Goal: Complete application form

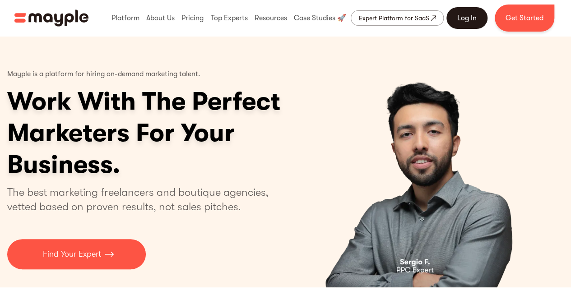
click at [470, 18] on link "Log In" at bounding box center [467, 18] width 41 height 22
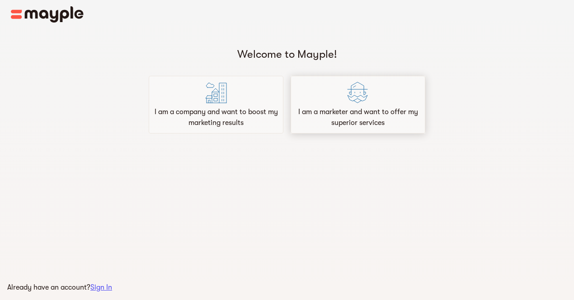
click at [349, 109] on p "I am a marketer and want to offer my superior services" at bounding box center [357, 118] width 126 height 22
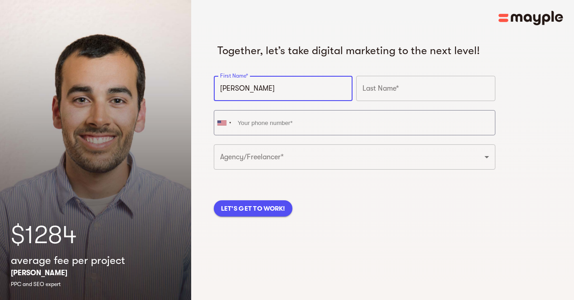
click at [286, 101] on input "[PERSON_NAME]" at bounding box center [283, 88] width 139 height 25
type input "[PERSON_NAME]"
click at [356, 101] on input "text" at bounding box center [425, 88] width 139 height 25
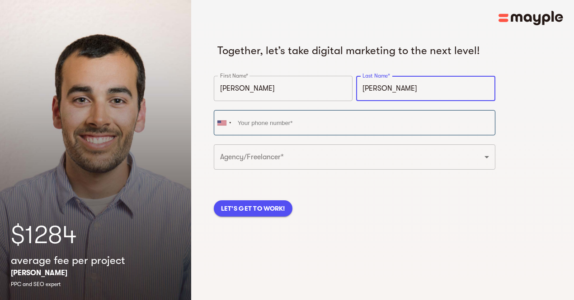
type input "[PERSON_NAME]"
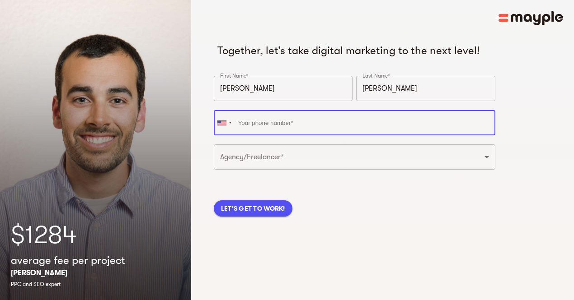
click at [274, 135] on input "tel" at bounding box center [354, 122] width 281 height 25
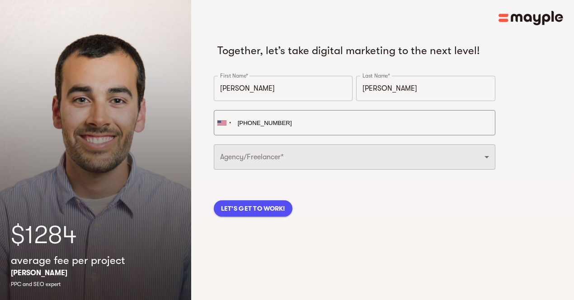
type input "[PHONE_NUMBER]"
click at [282, 170] on select "Freelancer Digital Agency" at bounding box center [354, 157] width 281 height 25
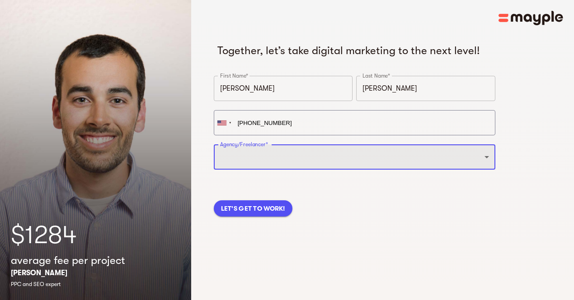
select select "DIGITAL_AGENCY"
click at [214, 159] on select "Freelancer Digital Agency" at bounding box center [354, 157] width 281 height 25
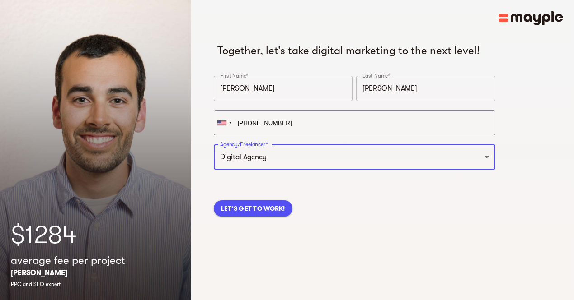
click at [246, 214] on span "LET'S GET TO WORK!" at bounding box center [253, 208] width 64 height 11
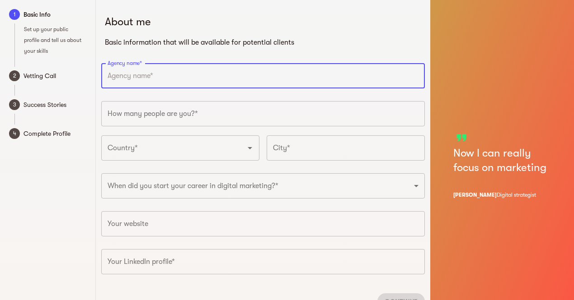
click at [129, 81] on input "text" at bounding box center [263, 75] width 324 height 25
type input "Software Valley"
click at [148, 117] on input "number" at bounding box center [263, 113] width 324 height 25
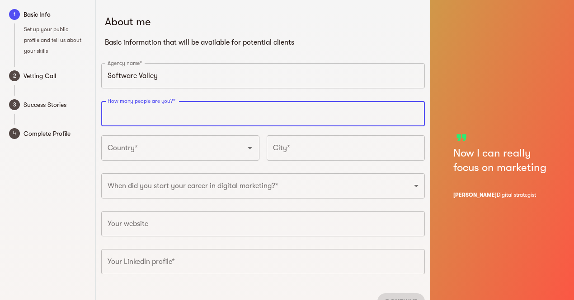
click at [148, 117] on input "number" at bounding box center [263, 113] width 324 height 25
click at [415, 111] on input "1" at bounding box center [263, 113] width 324 height 25
click at [415, 111] on input "2" at bounding box center [263, 113] width 324 height 25
click at [415, 111] on input "3" at bounding box center [263, 113] width 324 height 25
click at [415, 111] on input "4" at bounding box center [263, 113] width 324 height 25
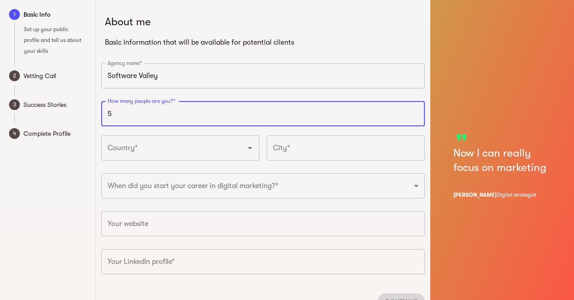
click at [415, 111] on input "5" at bounding box center [263, 113] width 324 height 25
click at [415, 111] on input "6" at bounding box center [263, 113] width 324 height 25
click at [415, 111] on input "7" at bounding box center [263, 113] width 324 height 25
type input "8"
click at [415, 111] on input "8" at bounding box center [263, 113] width 324 height 25
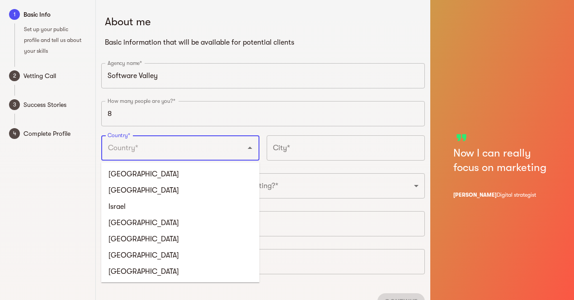
click at [212, 152] on input "Country*" at bounding box center [167, 148] width 125 height 17
click at [138, 174] on li "[GEOGRAPHIC_DATA]" at bounding box center [180, 174] width 158 height 16
type input "[GEOGRAPHIC_DATA]"
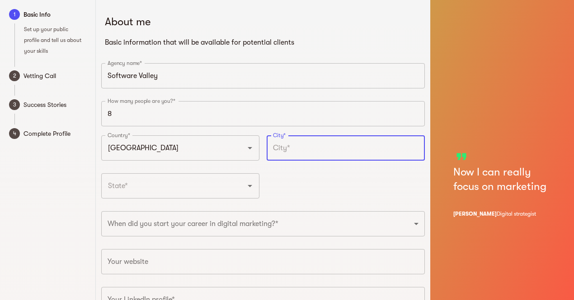
click at [333, 154] on input "text" at bounding box center [345, 147] width 158 height 25
type input "[GEOGRAPHIC_DATA]"
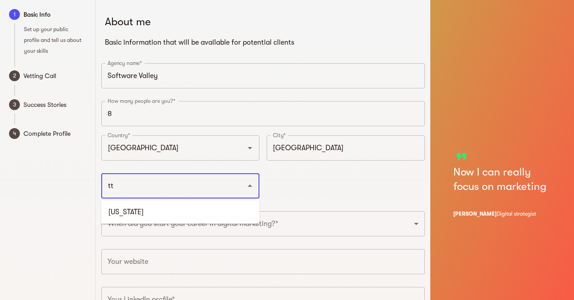
type input "t"
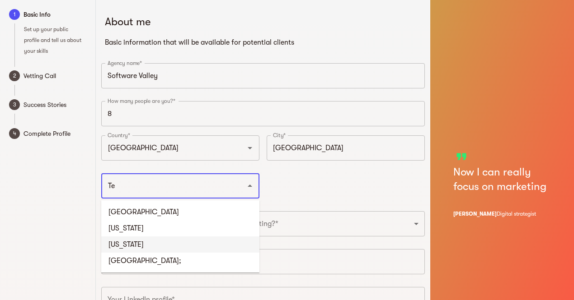
click at [122, 252] on li "[US_STATE]" at bounding box center [180, 245] width 158 height 16
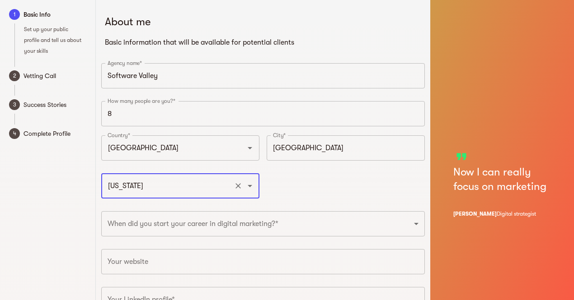
type input "[US_STATE]"
click at [296, 193] on div "Country* [GEOGRAPHIC_DATA] Country* City* [GEOGRAPHIC_DATA]* [US_STATE] ​" at bounding box center [263, 170] width 331 height 76
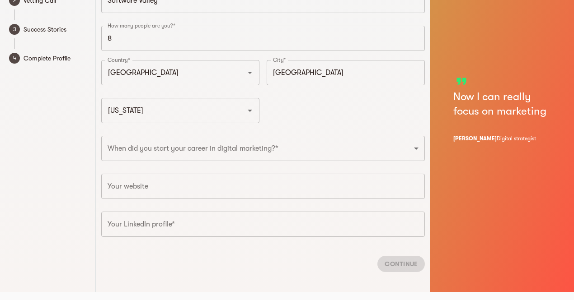
scroll to position [78, 0]
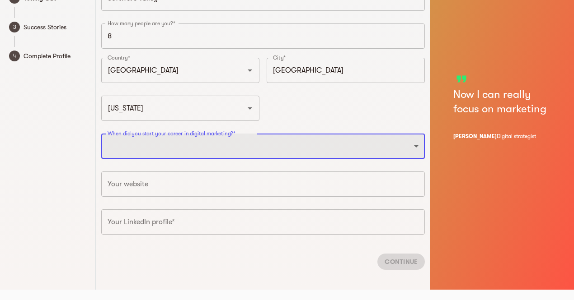
click at [195, 153] on select "2025 2024 2023 2022 2021 2020 2019 2018 2017 2016 2015 2014 2013 2012 2011 2010…" at bounding box center [263, 146] width 324 height 25
select select "2010"
click at [101, 134] on select "2025 2024 2023 2022 2021 2020 2019 2018 2017 2016 2015 2014 2013 2012 2011 2010…" at bounding box center [263, 146] width 324 height 25
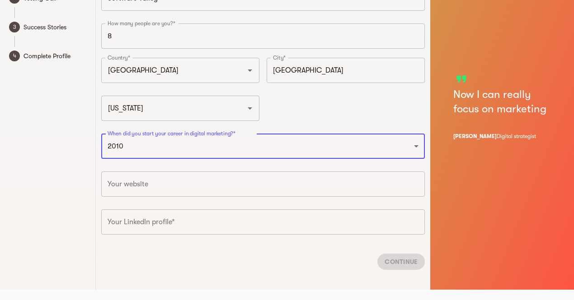
click at [74, 174] on div "1 Basic Info Set up your public profile and tell us about your skills 2 Vetting…" at bounding box center [48, 106] width 96 height 368
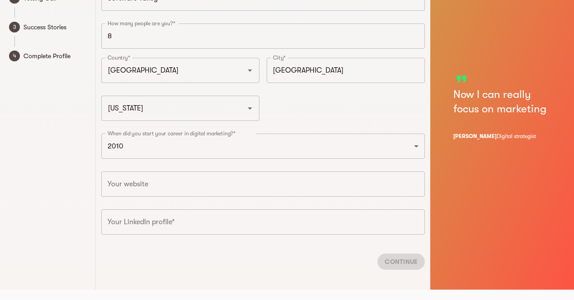
click at [134, 185] on input "text" at bounding box center [263, 184] width 324 height 25
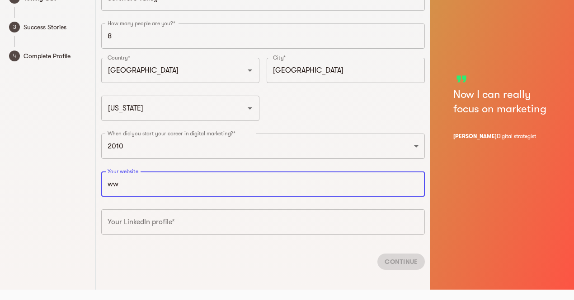
type input "w"
type input "[URL][DOMAIN_NAME]"
click at [150, 223] on input "text" at bounding box center [263, 222] width 324 height 25
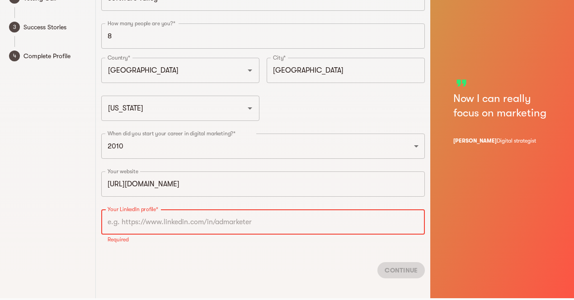
click at [189, 224] on input "text" at bounding box center [263, 222] width 324 height 25
paste input "[URL][DOMAIN_NAME][PERSON_NAME]"
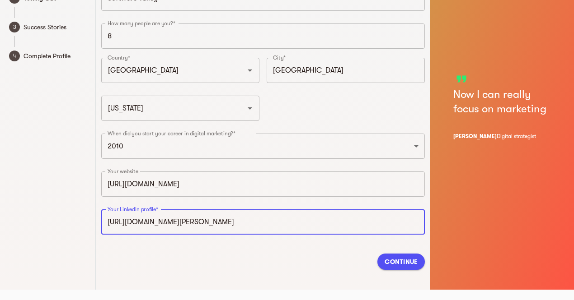
type input "[URL][DOMAIN_NAME][PERSON_NAME]"
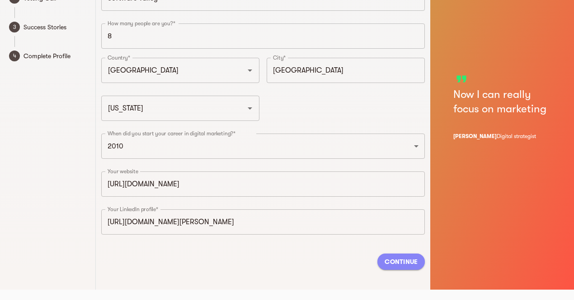
click at [395, 262] on span "Continue" at bounding box center [400, 261] width 33 height 11
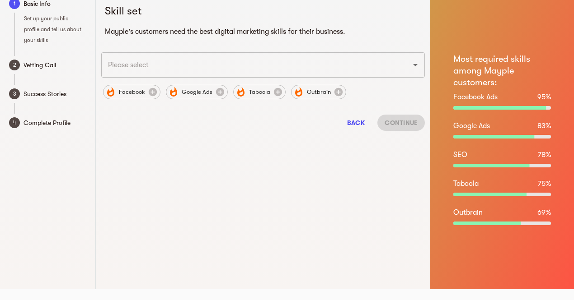
click at [173, 68] on input "text" at bounding box center [250, 64] width 290 height 17
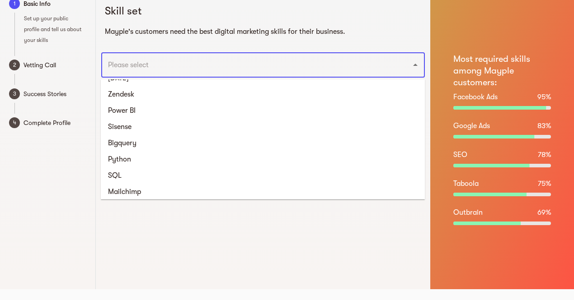
scroll to position [1497, 0]
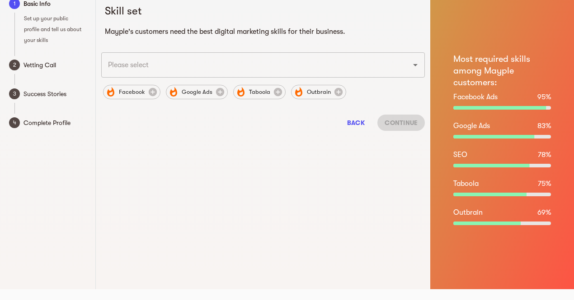
click at [309, 228] on div "Skill set Mayple's customers need the best digital marketing skills for their b…" at bounding box center [263, 139] width 335 height 300
click at [412, 67] on icon "Open" at bounding box center [415, 65] width 11 height 11
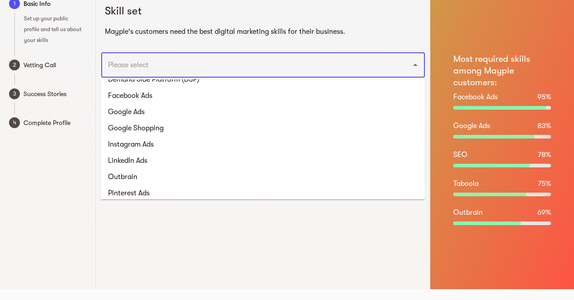
scroll to position [52, 0]
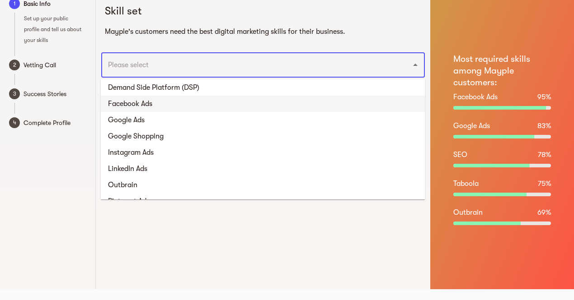
click at [412, 99] on li "Facebook Ads" at bounding box center [263, 104] width 324 height 16
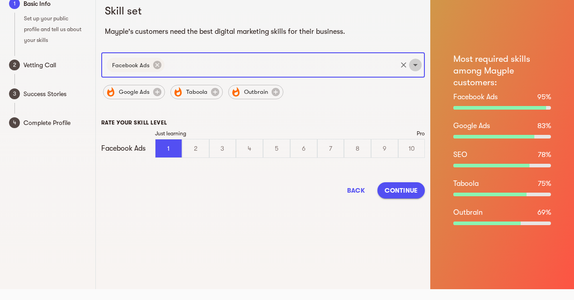
click at [413, 64] on icon "Open" at bounding box center [415, 65] width 5 height 2
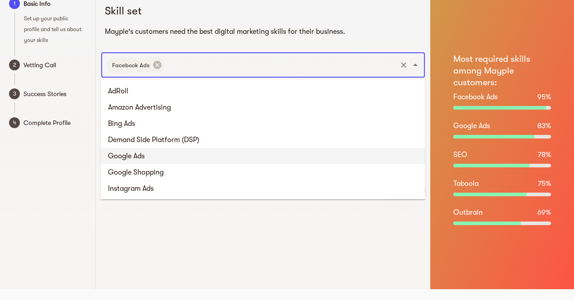
click at [364, 157] on li "Google Ads" at bounding box center [263, 156] width 324 height 16
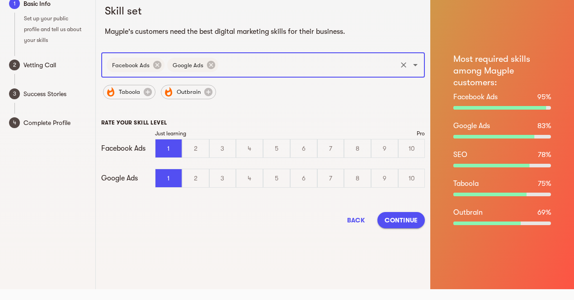
click at [411, 70] on icon "Open" at bounding box center [415, 65] width 11 height 11
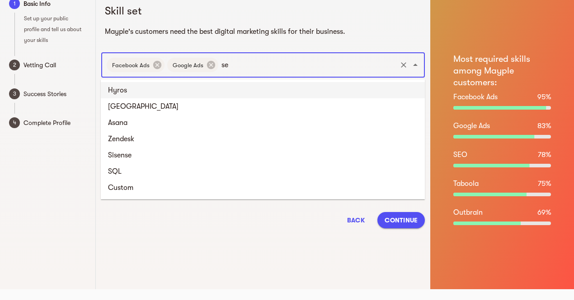
scroll to position [17, 0]
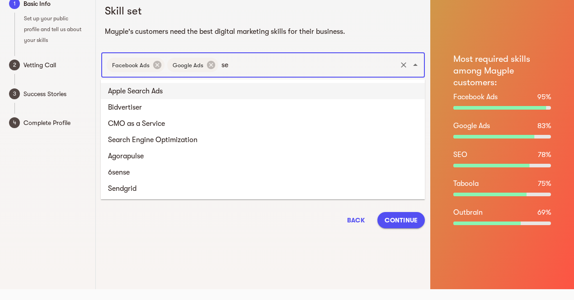
type input "s"
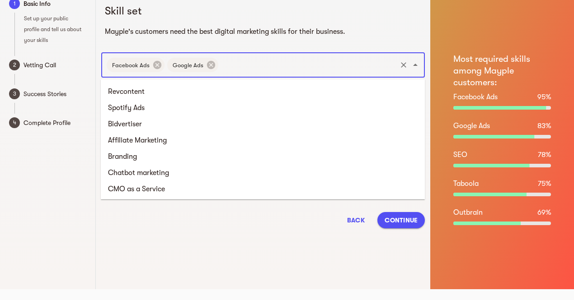
scroll to position [345, 0]
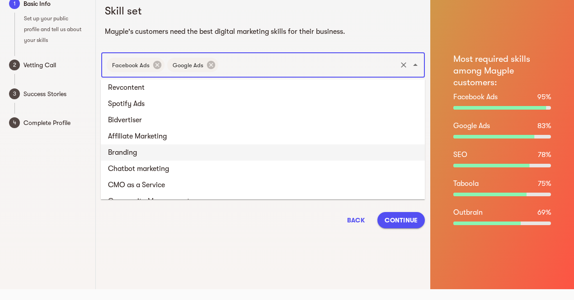
click at [219, 151] on li "Branding" at bounding box center [263, 153] width 324 height 16
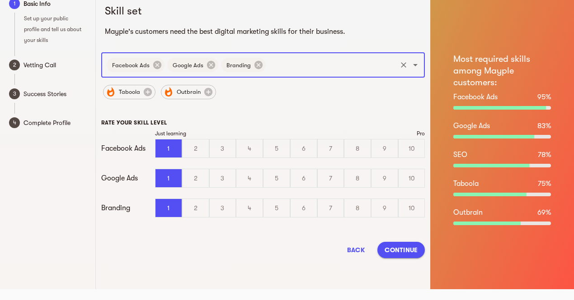
click at [411, 68] on icon "Open" at bounding box center [415, 65] width 11 height 11
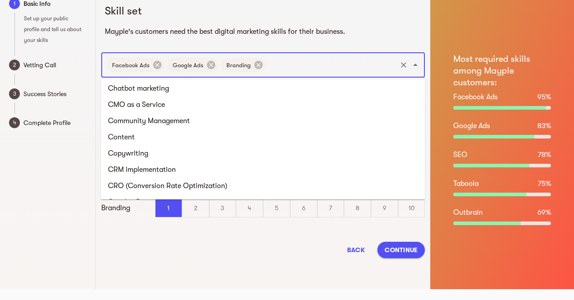
scroll to position [421, 0]
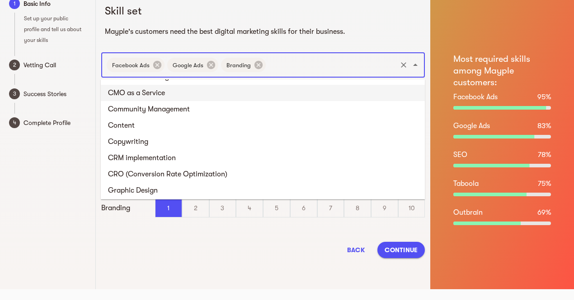
click at [183, 95] on li "CMO as a Service" at bounding box center [263, 93] width 324 height 16
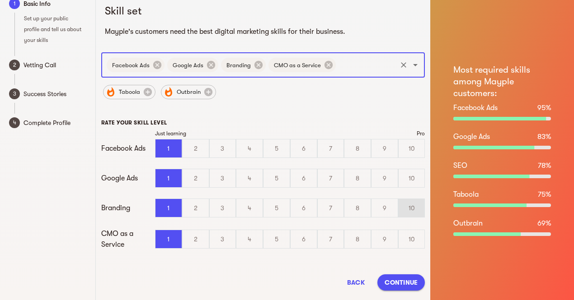
click at [411, 207] on div "10" at bounding box center [411, 208] width 26 height 18
click at [0, 0] on input "10" at bounding box center [0, 0] width 0 height 0
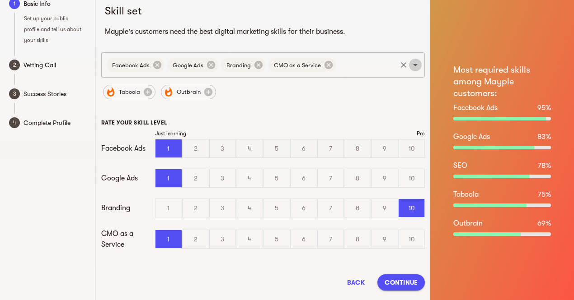
click at [412, 64] on icon "Open" at bounding box center [415, 65] width 11 height 11
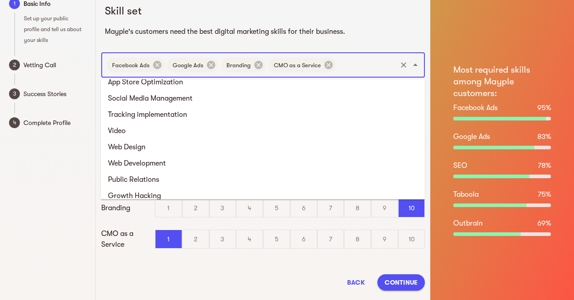
scroll to position [615, 0]
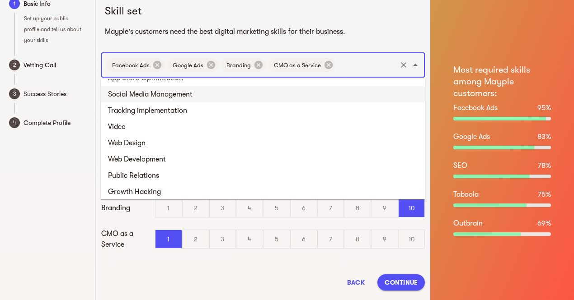
click at [359, 95] on li "Social Media Management" at bounding box center [263, 94] width 324 height 16
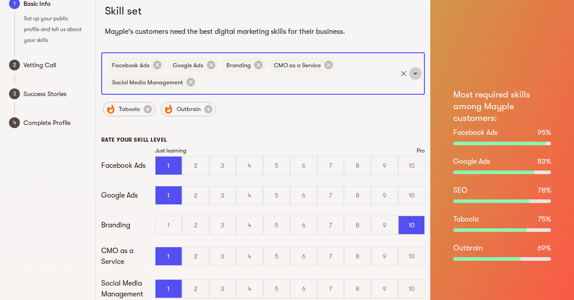
click at [413, 75] on icon "Open" at bounding box center [415, 73] width 11 height 11
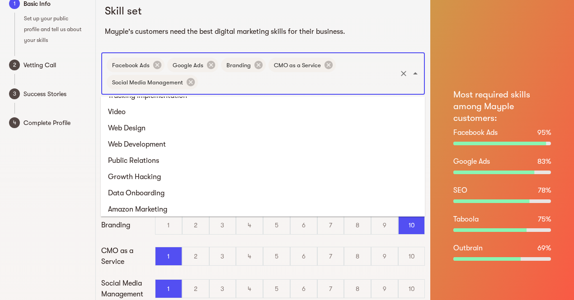
scroll to position [650, 0]
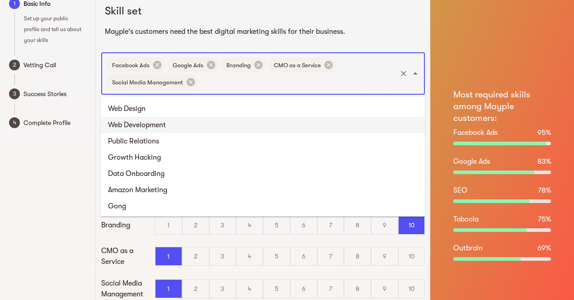
click at [396, 37] on h6 "Mayple's customers need the best digital marketing skills for their business." at bounding box center [263, 31] width 317 height 13
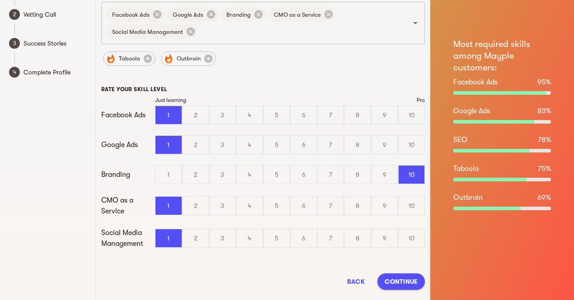
scroll to position [80, 0]
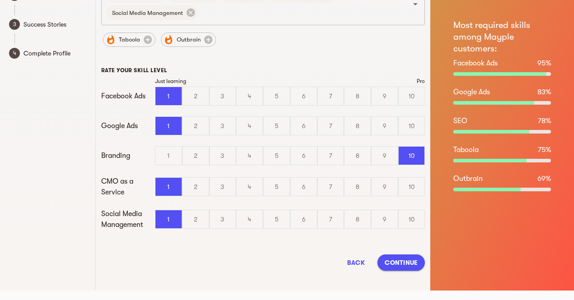
click at [361, 264] on span "Back" at bounding box center [356, 262] width 22 height 11
select select "2010"
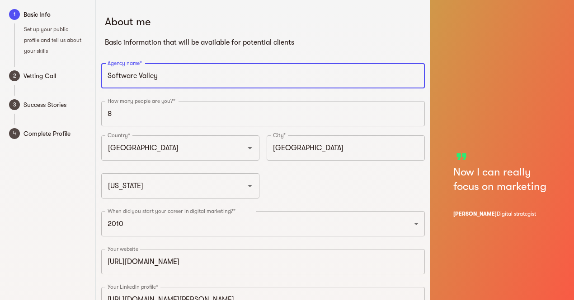
scroll to position [78, 0]
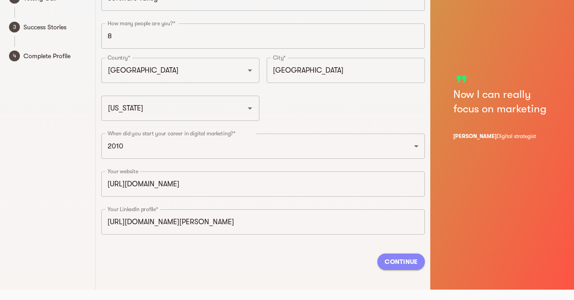
click at [414, 264] on span "Continue" at bounding box center [400, 261] width 33 height 11
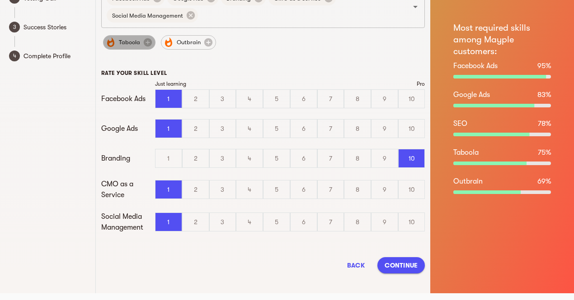
click at [124, 42] on span "Taboola" at bounding box center [129, 42] width 32 height 11
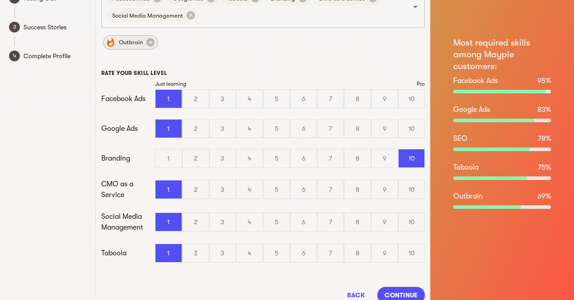
click at [129, 42] on span "Outbrain" at bounding box center [130, 42] width 35 height 11
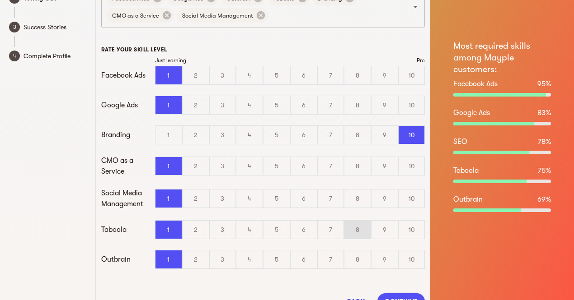
click at [349, 231] on div "8" at bounding box center [357, 230] width 26 height 18
click at [0, 0] on input "8" at bounding box center [0, 0] width 0 height 0
click at [357, 265] on div "8" at bounding box center [357, 260] width 26 height 18
click at [0, 0] on input "8" at bounding box center [0, 0] width 0 height 0
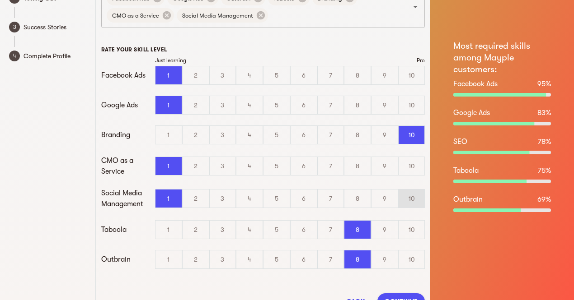
click at [411, 192] on div "10" at bounding box center [411, 199] width 26 height 18
click at [0, 0] on input "10" at bounding box center [0, 0] width 0 height 0
click at [407, 163] on div "10" at bounding box center [411, 166] width 26 height 18
click at [0, 0] on input "10" at bounding box center [0, 0] width 0 height 0
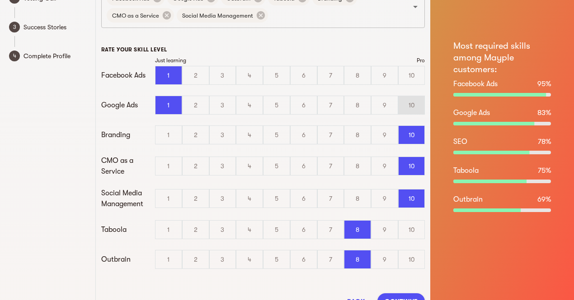
click at [410, 102] on div "10" at bounding box center [411, 105] width 26 height 18
click at [0, 0] on input "10" at bounding box center [0, 0] width 0 height 0
click at [407, 72] on div "10" at bounding box center [411, 75] width 26 height 18
click at [0, 0] on input "10" at bounding box center [0, 0] width 0 height 0
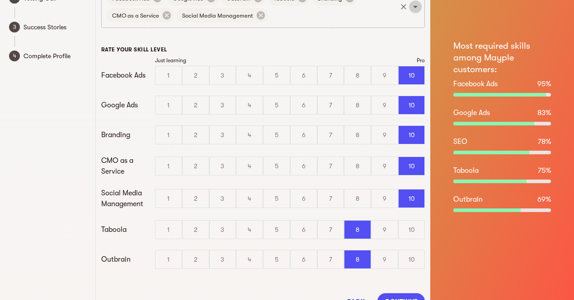
click at [413, 3] on icon "Open" at bounding box center [415, 6] width 11 height 11
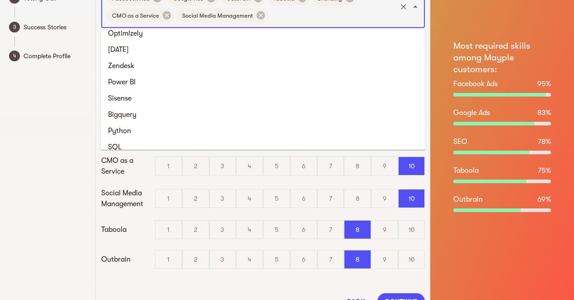
scroll to position [1383, 0]
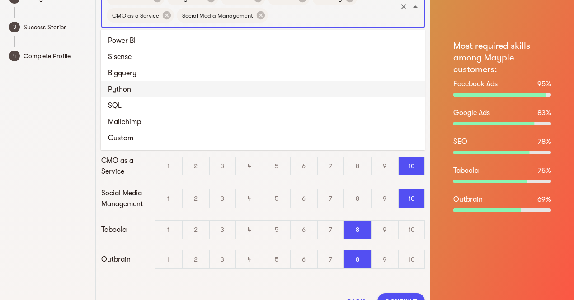
click at [307, 87] on li "Python" at bounding box center [263, 89] width 324 height 16
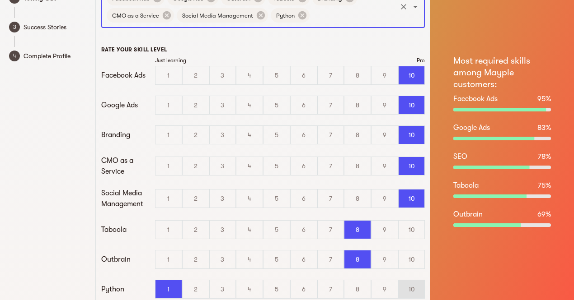
click at [411, 287] on div "10" at bounding box center [411, 289] width 26 height 18
click at [0, 0] on input "10" at bounding box center [0, 0] width 0 height 0
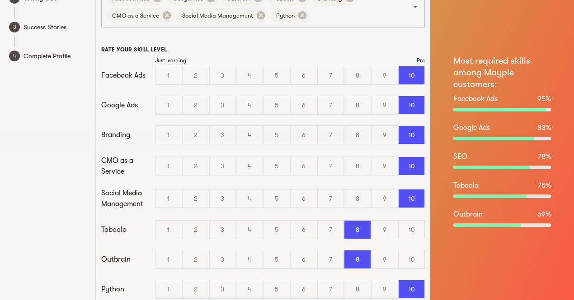
drag, startPoint x: 573, startPoint y: 39, endPoint x: 573, endPoint y: 28, distance: 10.4
click at [573, 28] on div "Most required skills among Mayple customers: Facebook Ads 95 % Google Ads 83 % …" at bounding box center [502, 140] width 144 height 437
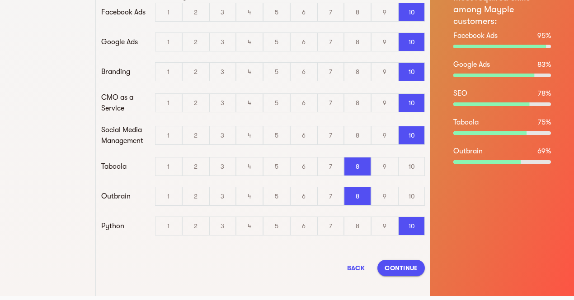
scroll to position [145, 0]
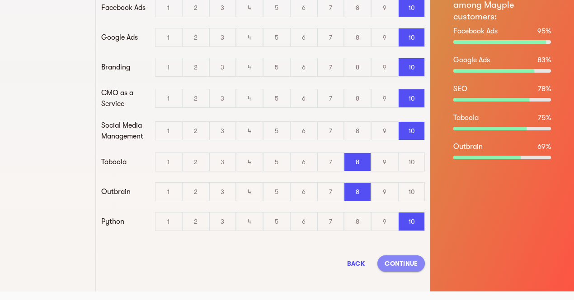
click at [402, 261] on span "Continue" at bounding box center [400, 263] width 33 height 11
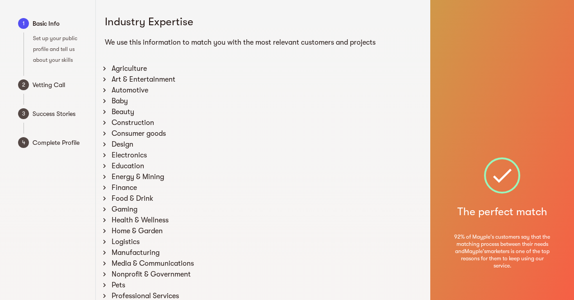
scroll to position [0, 0]
click at [305, 96] on div "Baby" at bounding box center [267, 101] width 315 height 11
